Goal: Unclear: Browse casually

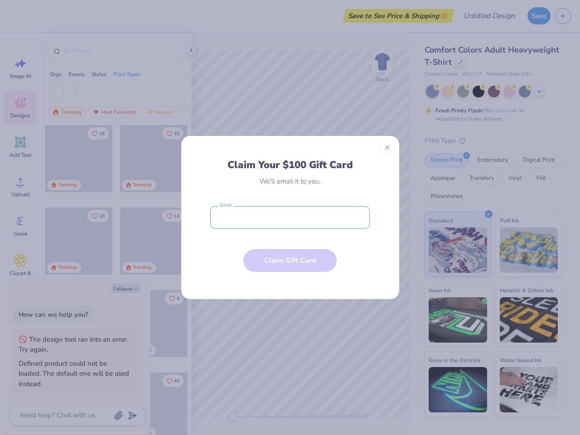
type textarea "x"
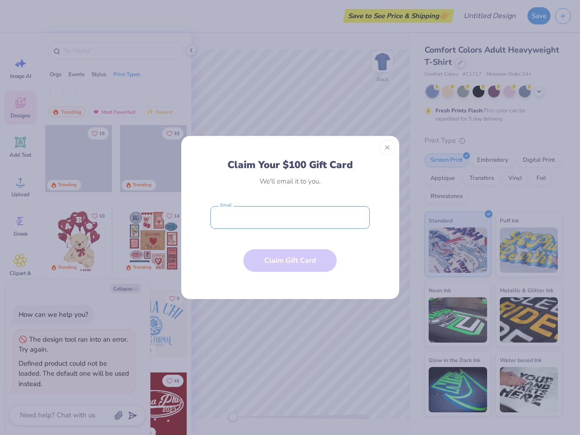
click at [290, 218] on input "email" at bounding box center [290, 217] width 160 height 23
click at [387, 148] on button "Close" at bounding box center [387, 147] width 15 height 15
